Goal: Transaction & Acquisition: Subscribe to service/newsletter

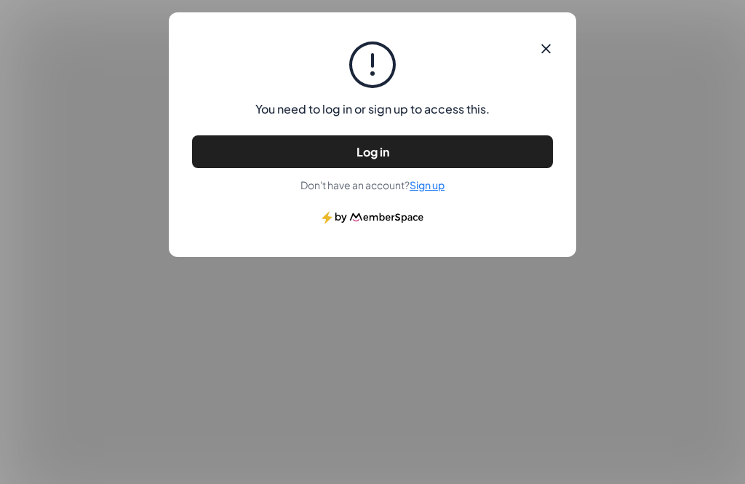
click at [518, 147] on ms-button "Log in" at bounding box center [372, 151] width 361 height 33
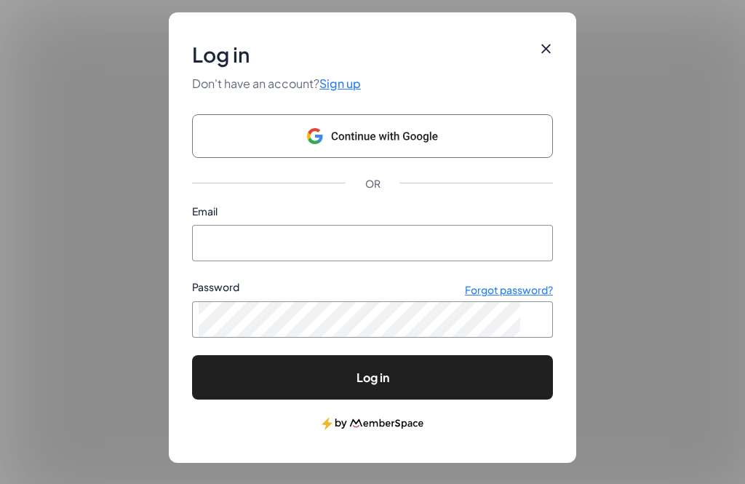
click at [437, 220] on div "Email" at bounding box center [372, 214] width 361 height 22
click at [214, 219] on ms-typography "Email" at bounding box center [204, 211] width 25 height 16
click at [214, 226] on input "Email" at bounding box center [373, 243] width 348 height 35
click at [237, 394] on ms-button "Log in" at bounding box center [372, 377] width 361 height 44
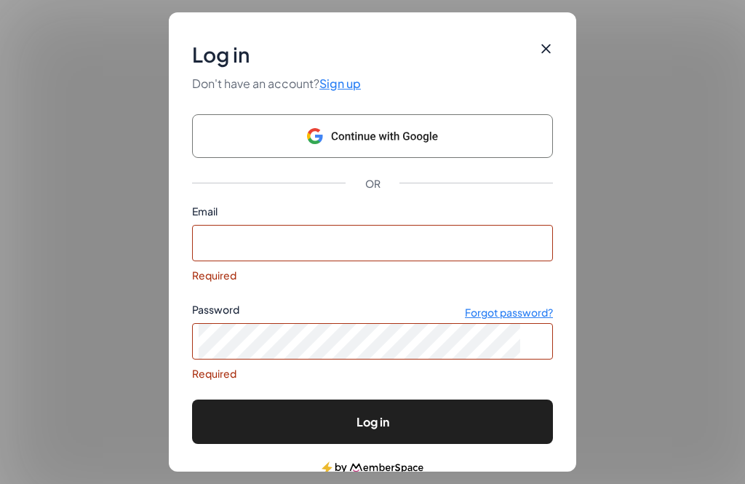
scroll to position [150, 0]
click at [222, 240] on input "Email" at bounding box center [373, 243] width 348 height 35
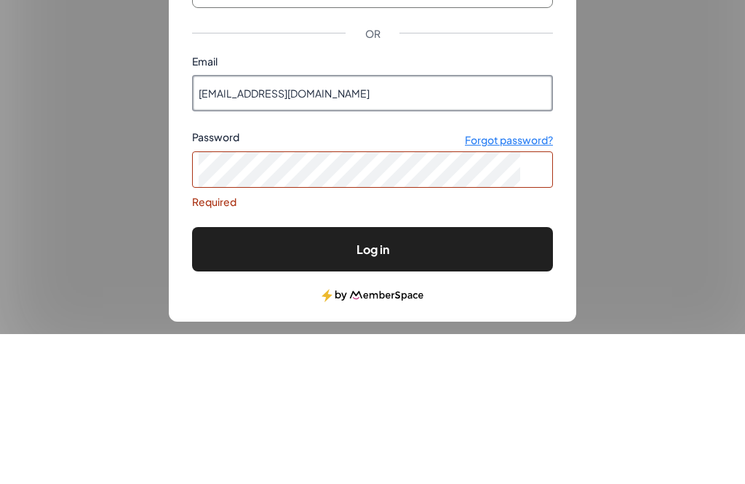
type input "Sraudonikis14@gmail.com"
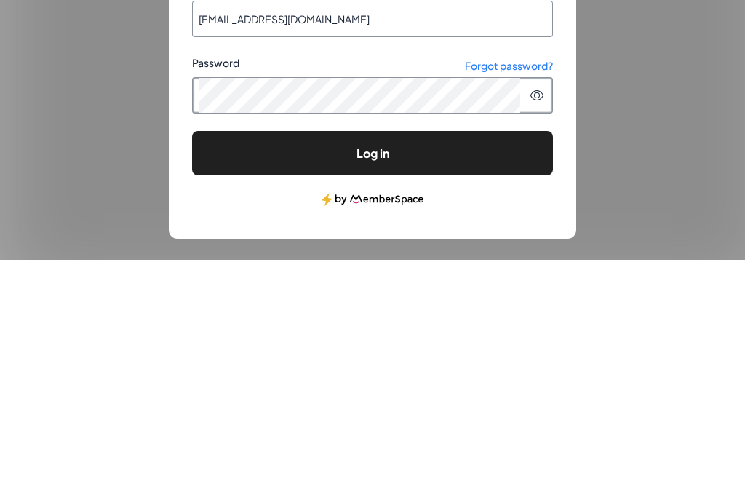
click at [192, 400] on button "submit" at bounding box center [192, 400] width 0 height 0
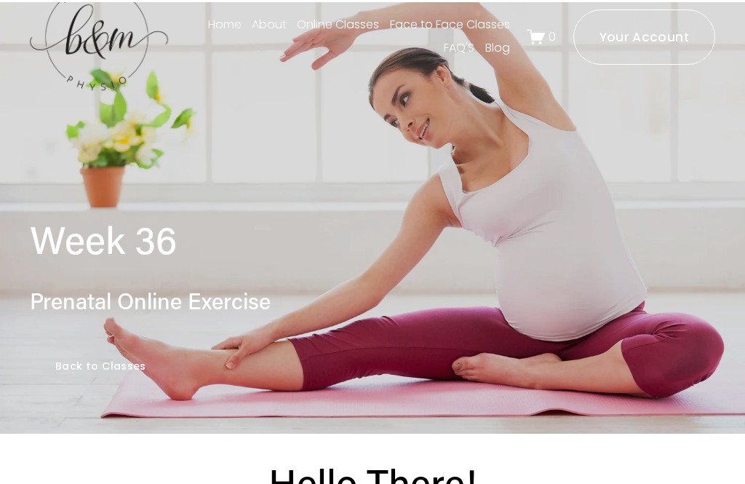
scroll to position [29, 0]
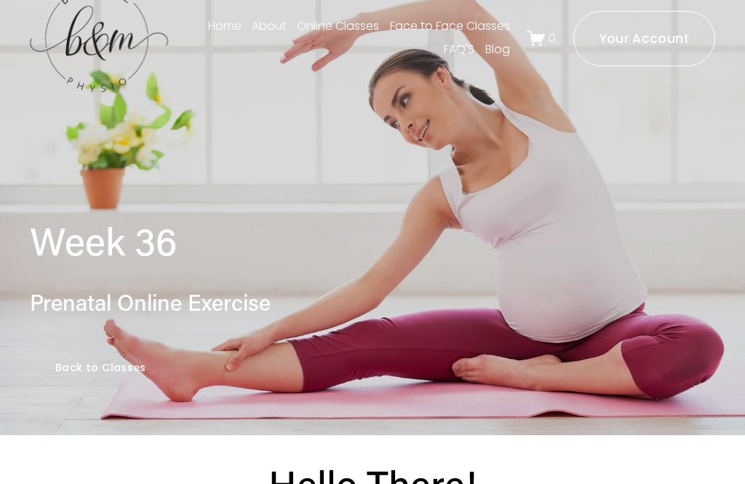
click at [95, 361] on link "Back to Classes" at bounding box center [101, 367] width 142 height 51
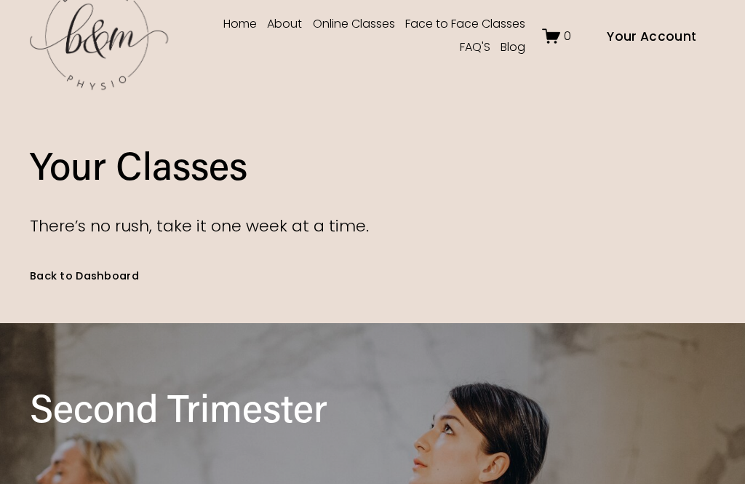
scroll to position [30, 0]
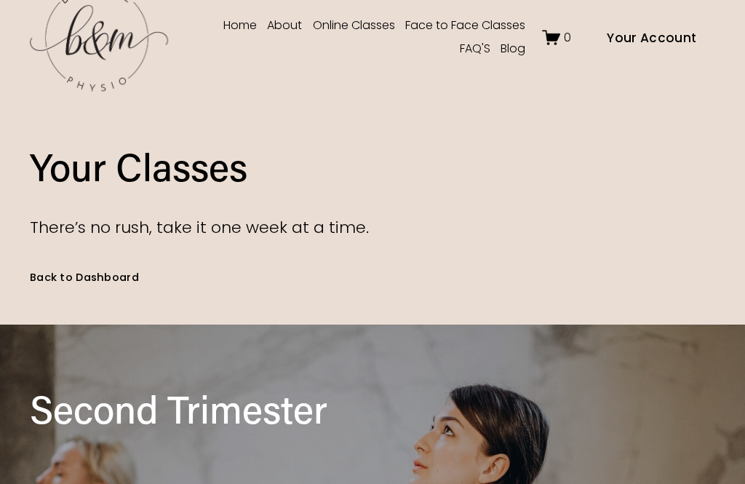
click at [128, 285] on link "Back to Dashboard" at bounding box center [84, 276] width 109 height 15
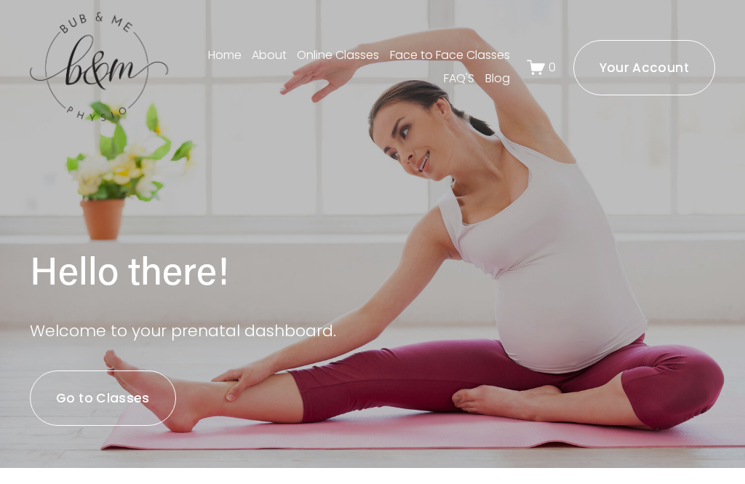
click at [0, 0] on div at bounding box center [0, 0] width 0 height 0
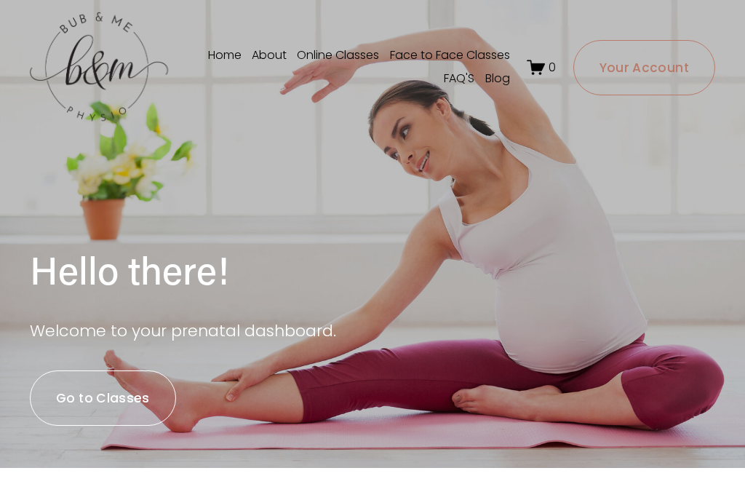
scroll to position [118, 0]
click at [459, 229] on link "Online Classes" at bounding box center [373, 213] width 210 height 29
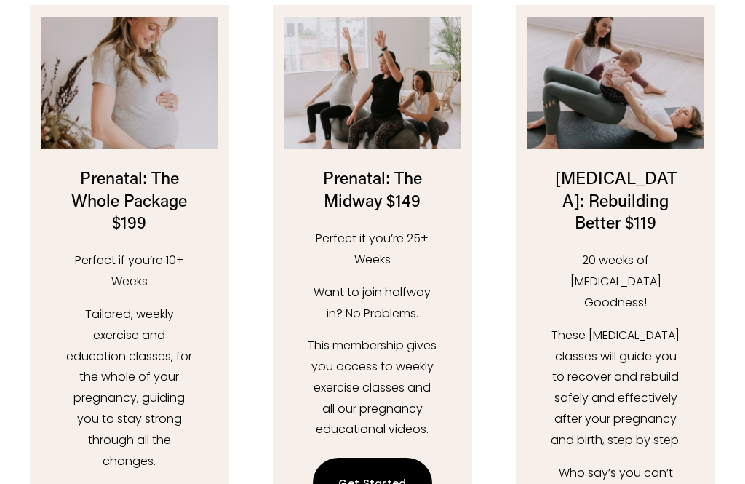
scroll to position [2086, 0]
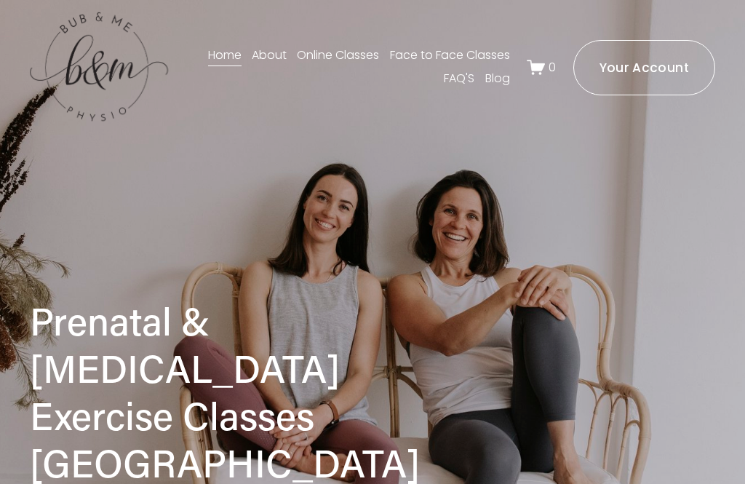
scroll to position [1116, 0]
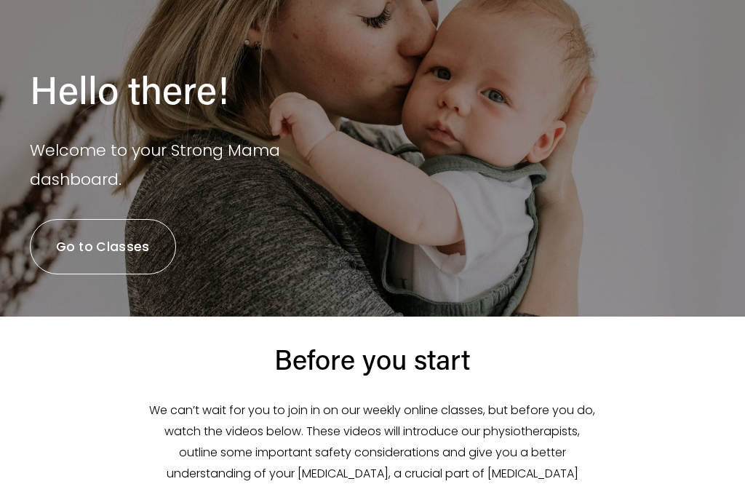
scroll to position [183, 0]
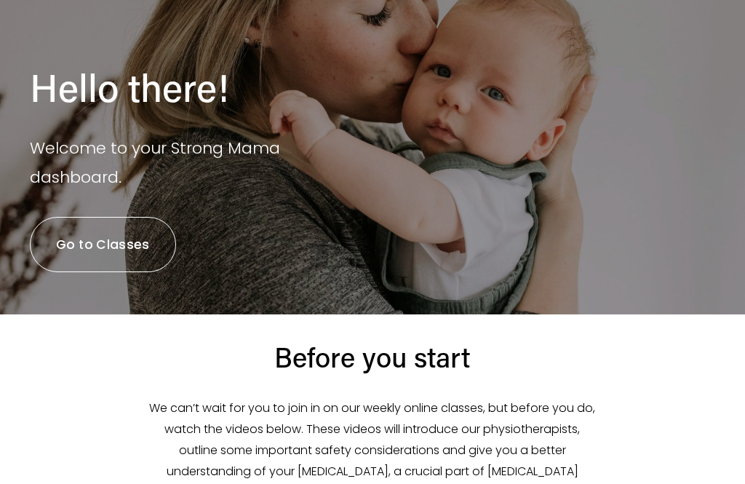
click at [125, 248] on link "Go to Classes" at bounding box center [103, 244] width 146 height 55
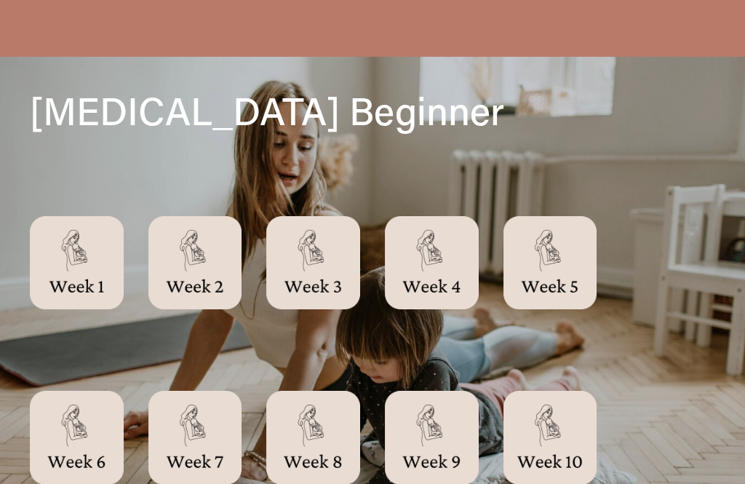
scroll to position [328, 0]
click at [74, 257] on div at bounding box center [77, 263] width 94 height 94
